Goal: Information Seeking & Learning: Learn about a topic

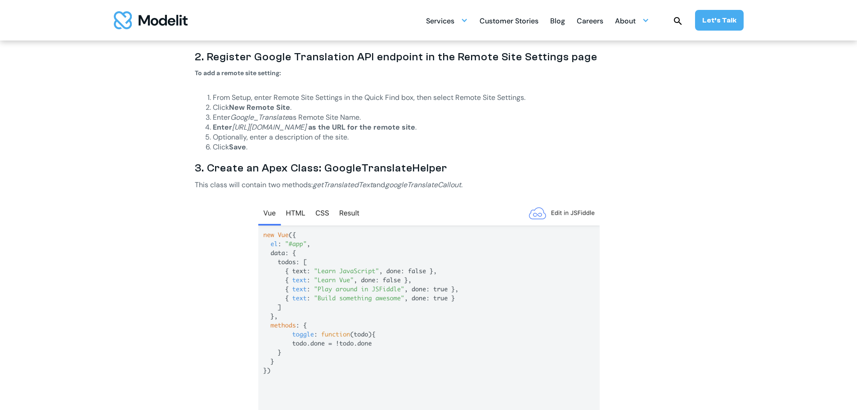
scroll to position [990, 0]
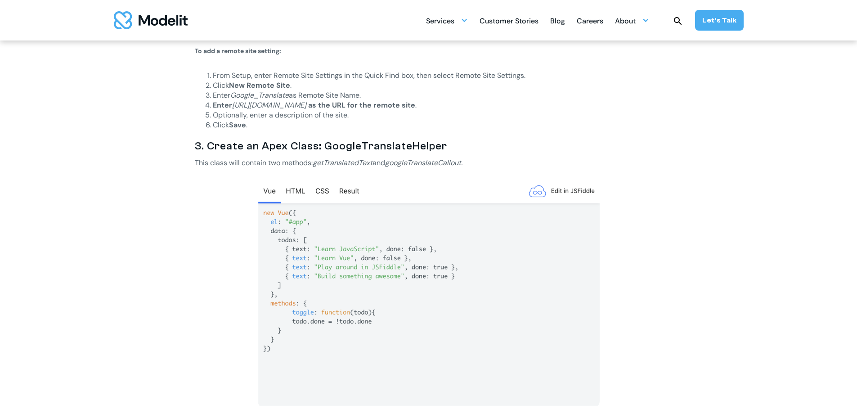
click at [338, 186] on img at bounding box center [429, 292] width 342 height 231
click at [347, 191] on img at bounding box center [429, 292] width 342 height 231
click at [288, 188] on img at bounding box center [429, 292] width 342 height 231
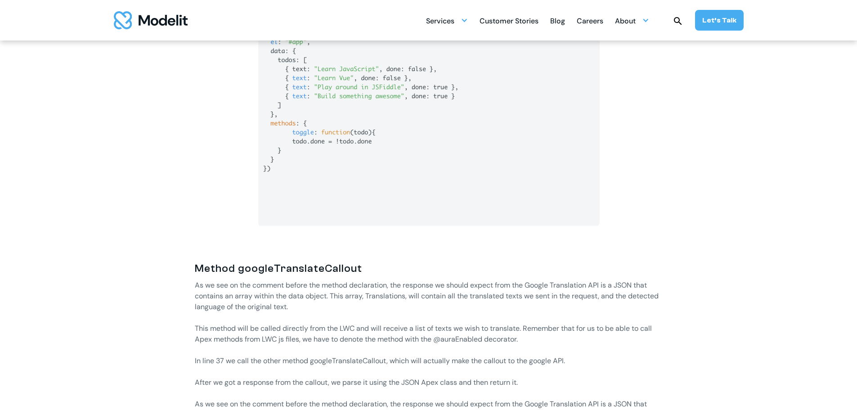
click at [362, 185] on img at bounding box center [429, 112] width 342 height 231
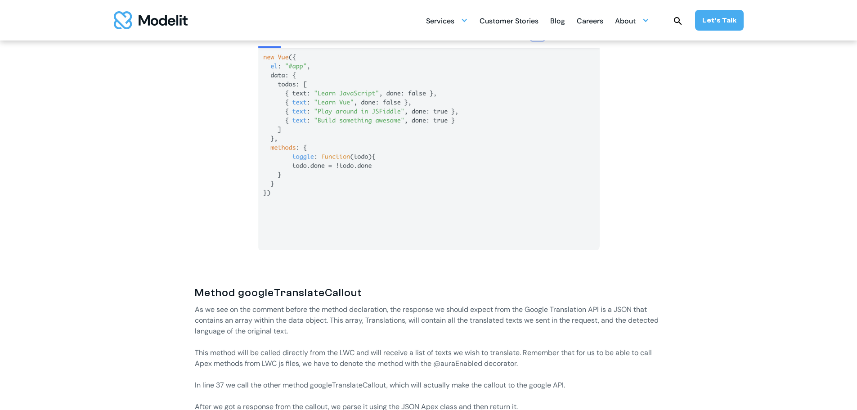
click at [355, 175] on img at bounding box center [429, 137] width 342 height 231
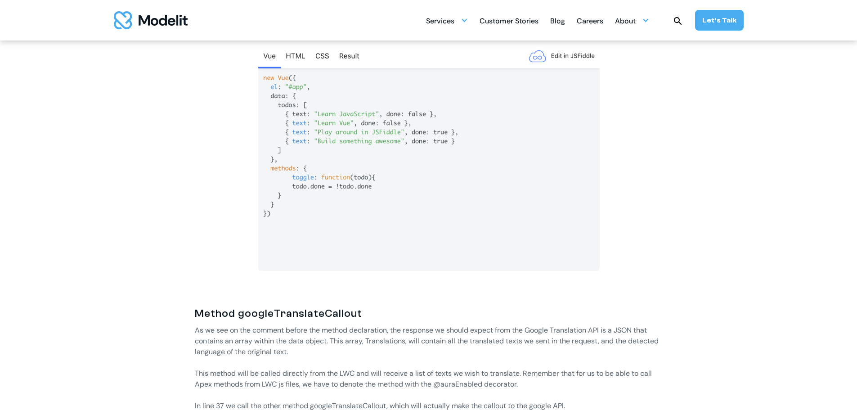
click at [355, 175] on img at bounding box center [429, 157] width 342 height 231
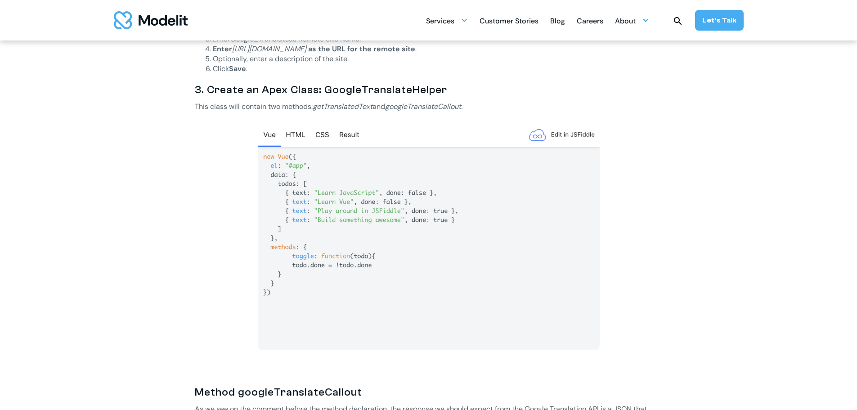
scroll to position [1035, 0]
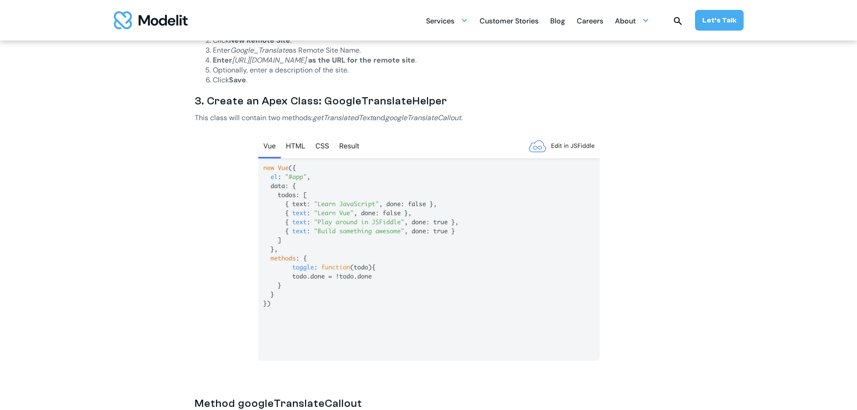
click at [285, 143] on img at bounding box center [429, 247] width 342 height 231
click at [334, 148] on img at bounding box center [429, 247] width 342 height 231
click at [335, 148] on img at bounding box center [429, 247] width 342 height 231
click at [358, 150] on img at bounding box center [429, 247] width 342 height 231
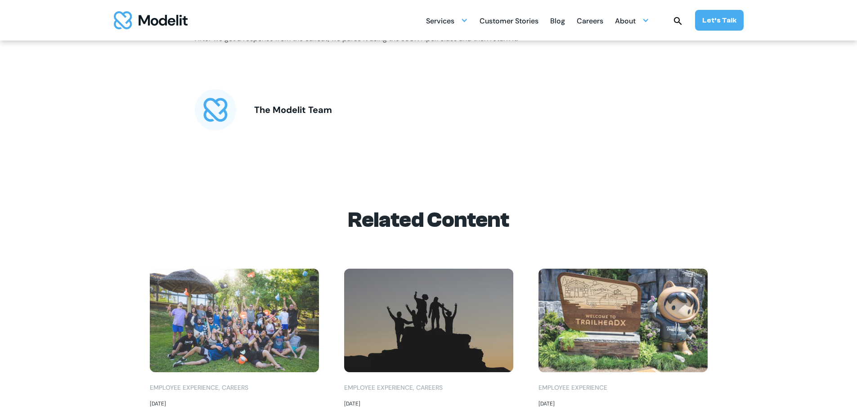
scroll to position [1800, 0]
